Goal: Transaction & Acquisition: Purchase product/service

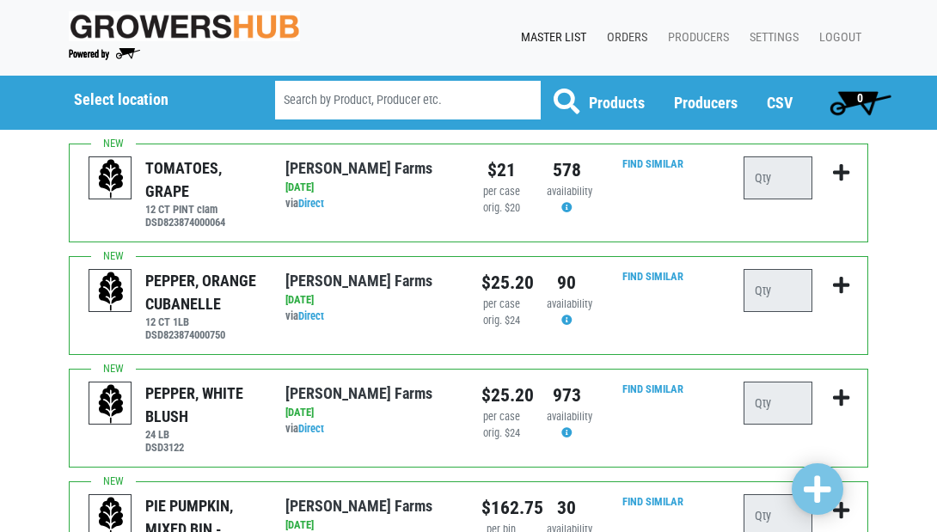
click at [639, 37] on link "Orders" at bounding box center [623, 37] width 61 height 33
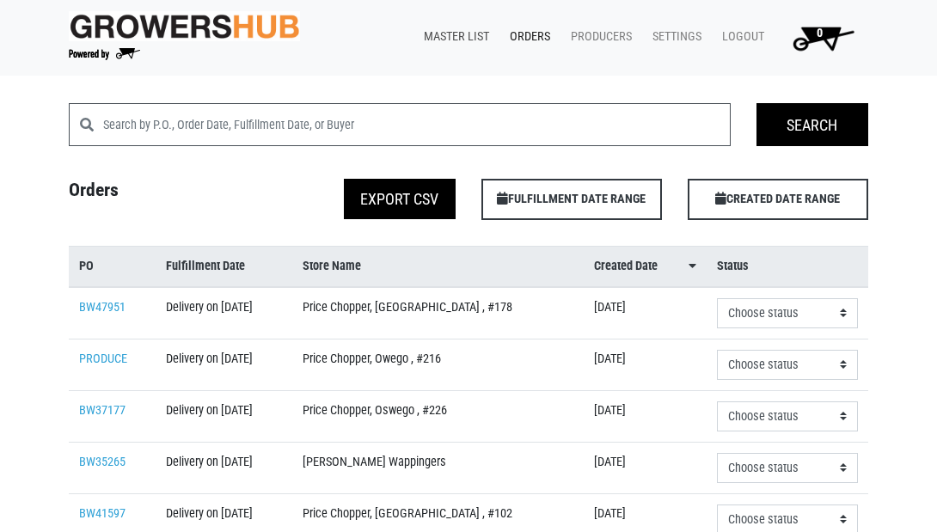
click at [469, 38] on link "Master List" at bounding box center [453, 37] width 86 height 33
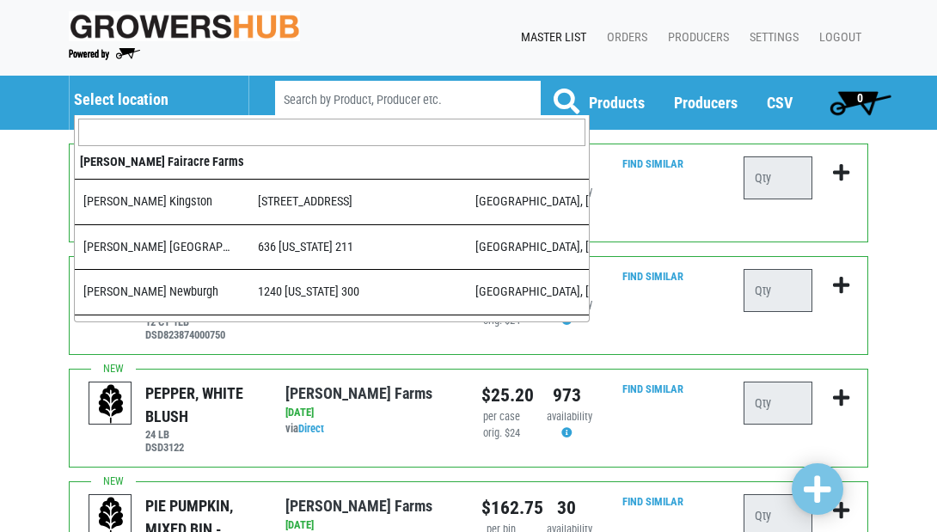
click at [140, 97] on h5 "Select location" at bounding box center [152, 99] width 157 height 19
click at [146, 129] on input "search" at bounding box center [331, 133] width 507 height 28
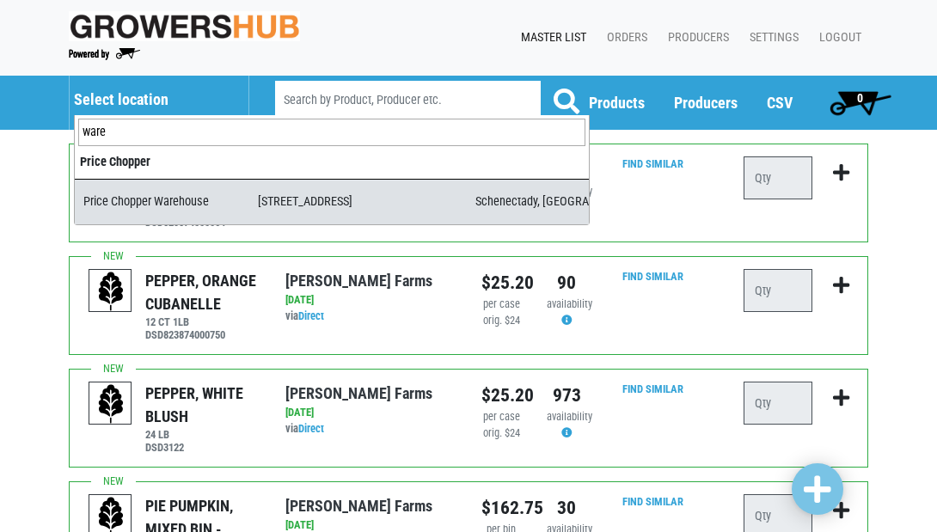
type input "ware"
select select "09c8e42b-1de4-48c1-8f2a-bab80d96e56e"
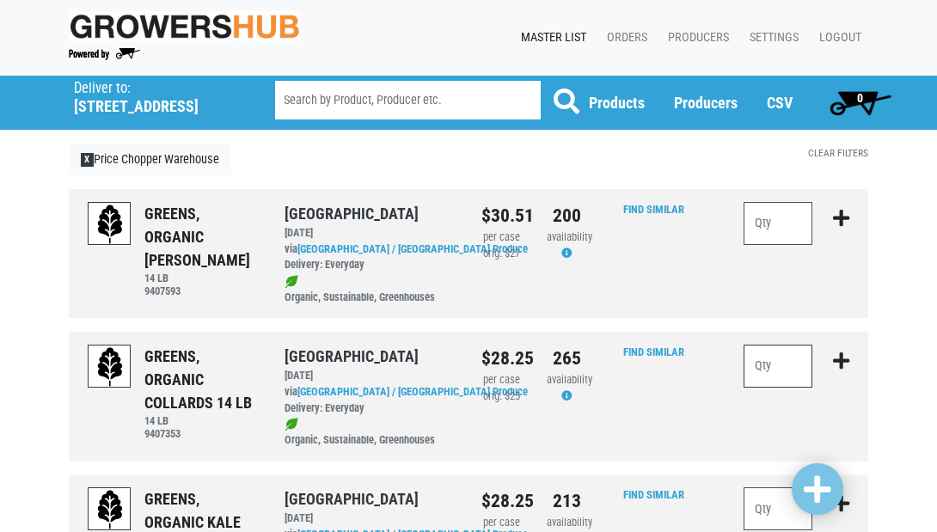
click at [790, 360] on input "number" at bounding box center [778, 366] width 69 height 43
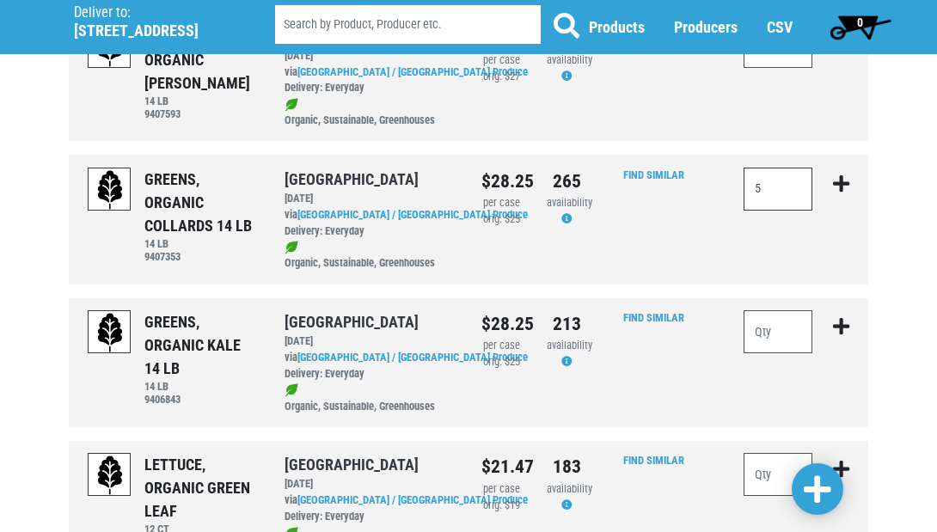
scroll to position [200, 0]
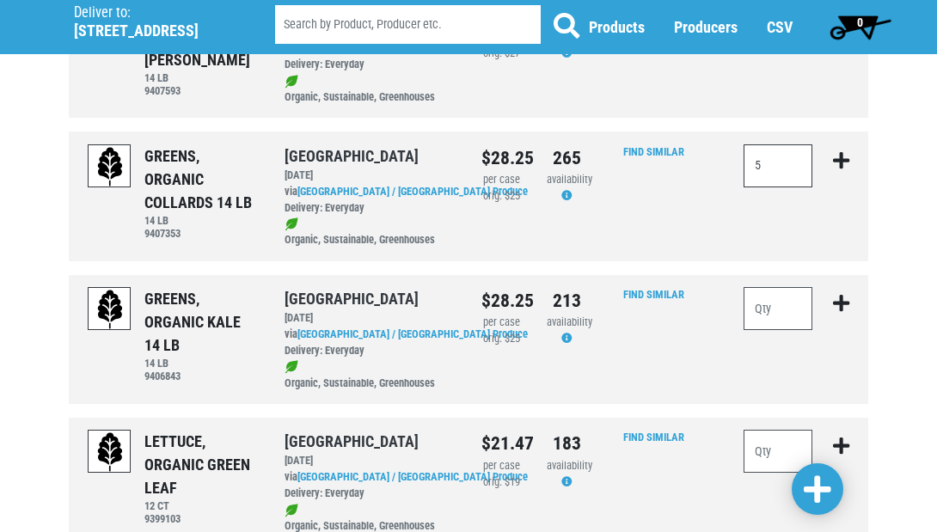
type input "5"
click at [787, 297] on input "number" at bounding box center [778, 308] width 69 height 43
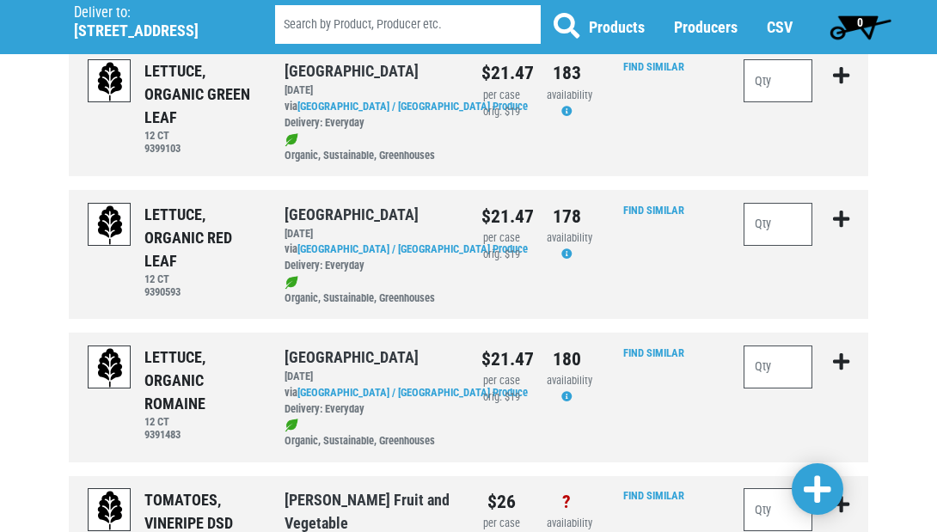
scroll to position [569, 0]
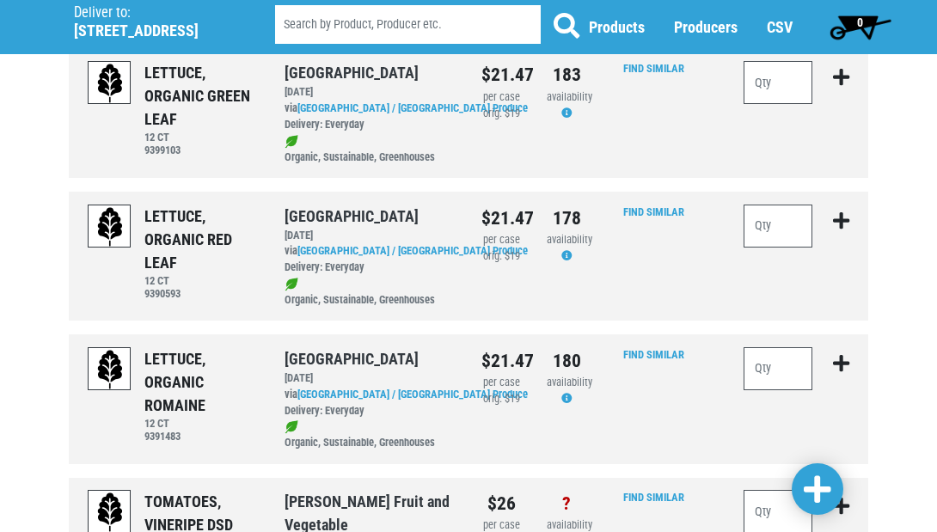
type input "10"
click at [766, 353] on input "number" at bounding box center [778, 368] width 69 height 43
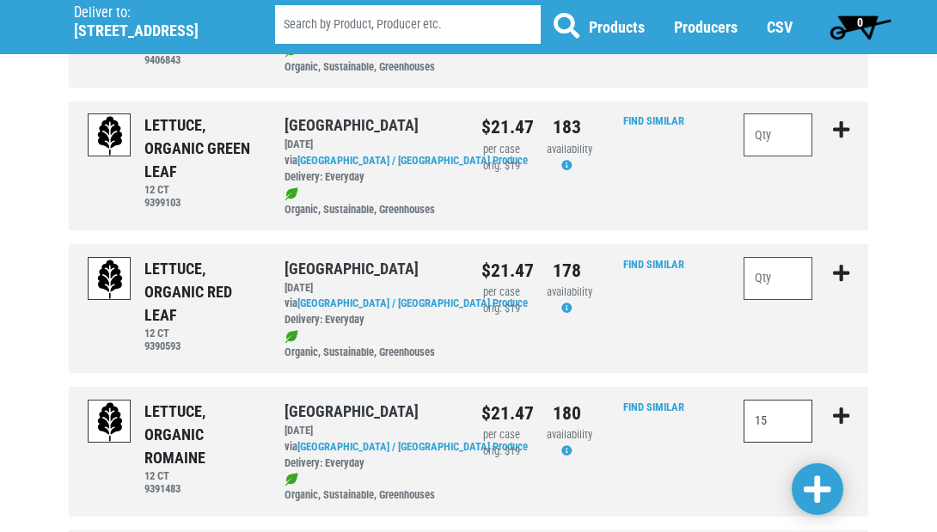
scroll to position [517, 0]
type input "15"
click at [767, 115] on input "number" at bounding box center [778, 135] width 69 height 43
type input "15"
click at [776, 270] on input "number" at bounding box center [778, 278] width 69 height 43
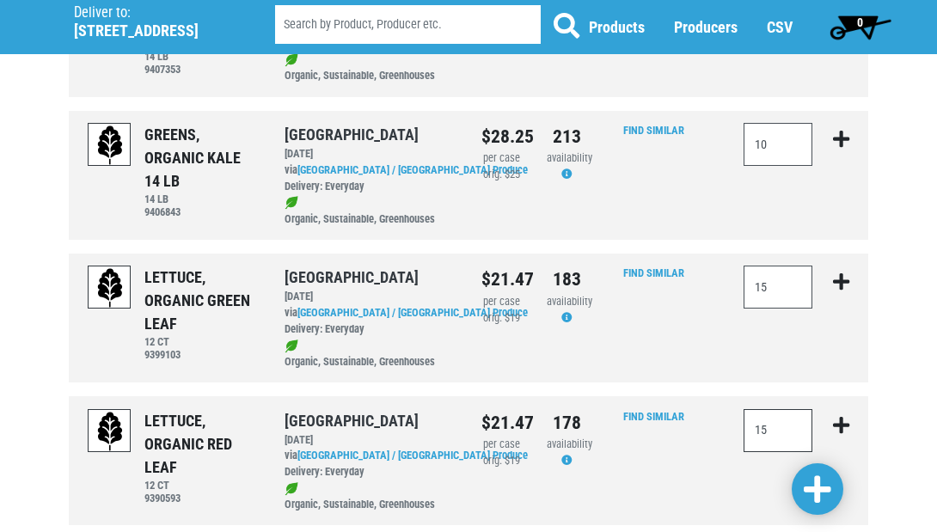
scroll to position [365, 0]
type input "15"
click at [825, 481] on span at bounding box center [818, 490] width 28 height 31
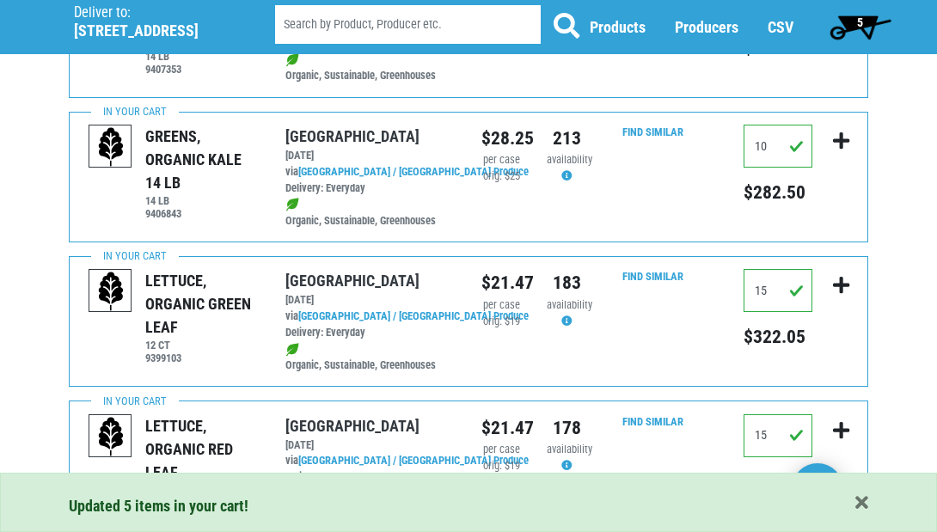
click at [855, 24] on span "5" at bounding box center [860, 26] width 77 height 34
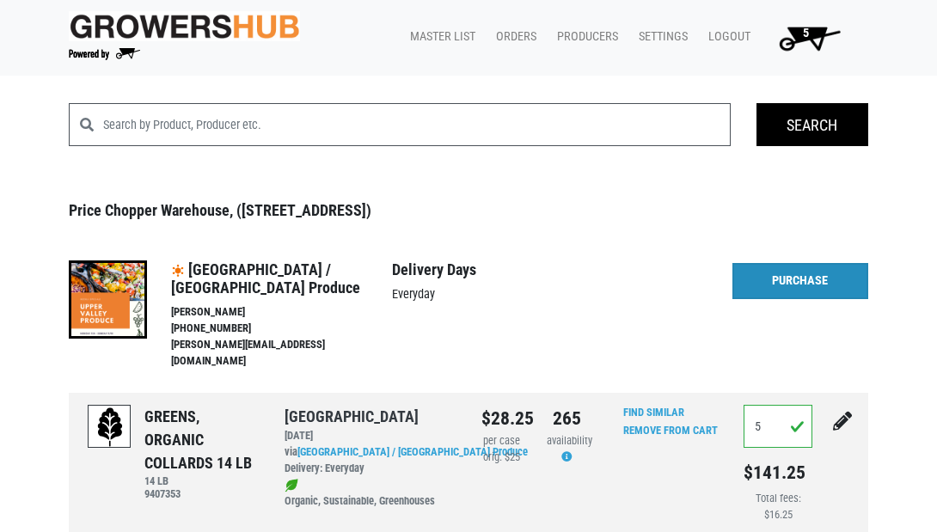
click at [809, 282] on link "Purchase" at bounding box center [801, 281] width 136 height 36
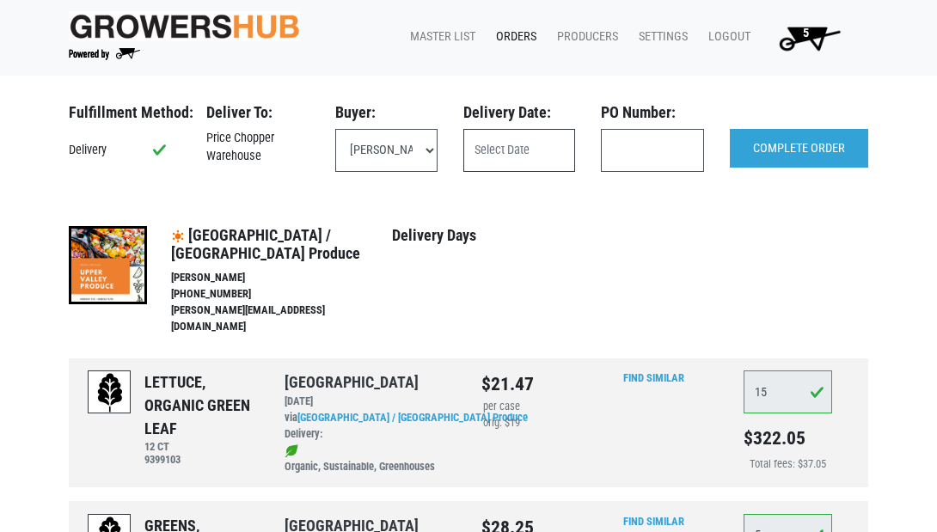
click at [503, 144] on input "text" at bounding box center [520, 150] width 112 height 43
select select "eadb7b86-3440-4ccf-b1a2-9cf7cd704454"
click at [515, 144] on input "text" at bounding box center [520, 150] width 112 height 43
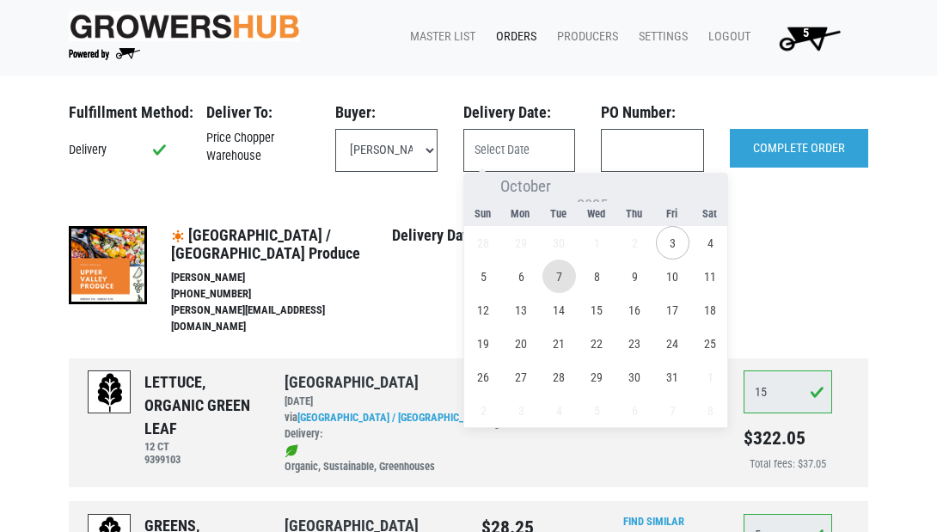
click at [560, 280] on span "7" at bounding box center [560, 277] width 34 height 34
type input "2025-10-07"
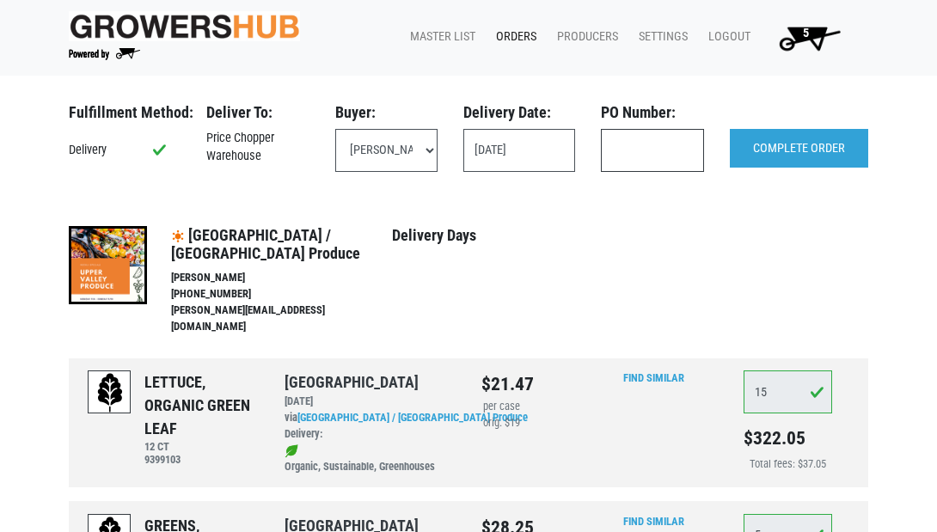
click at [660, 153] on input "text" at bounding box center [652, 150] width 103 height 43
type input "126395"
click at [789, 139] on input "COMPLETE ORDER" at bounding box center [799, 149] width 138 height 40
